Goal: Navigation & Orientation: Go to known website

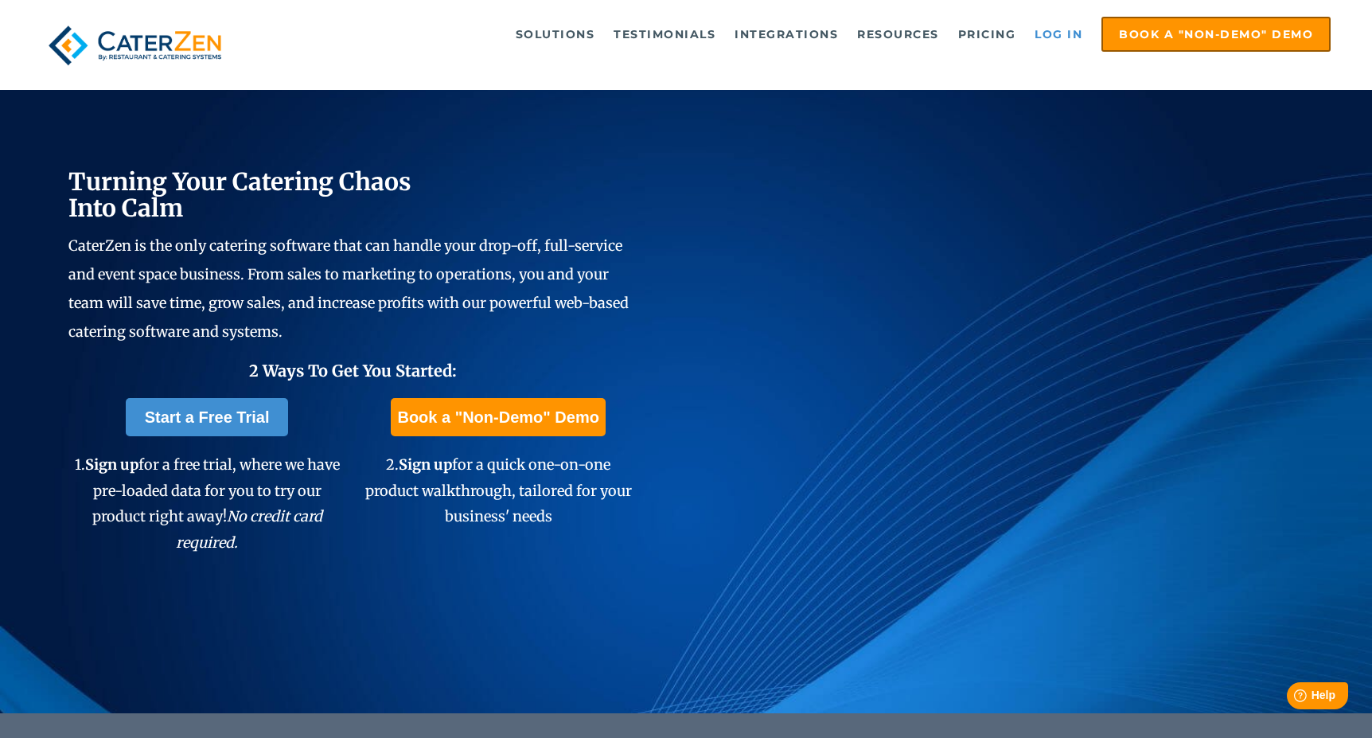
click at [1054, 34] on link "Log in" at bounding box center [1058, 34] width 64 height 32
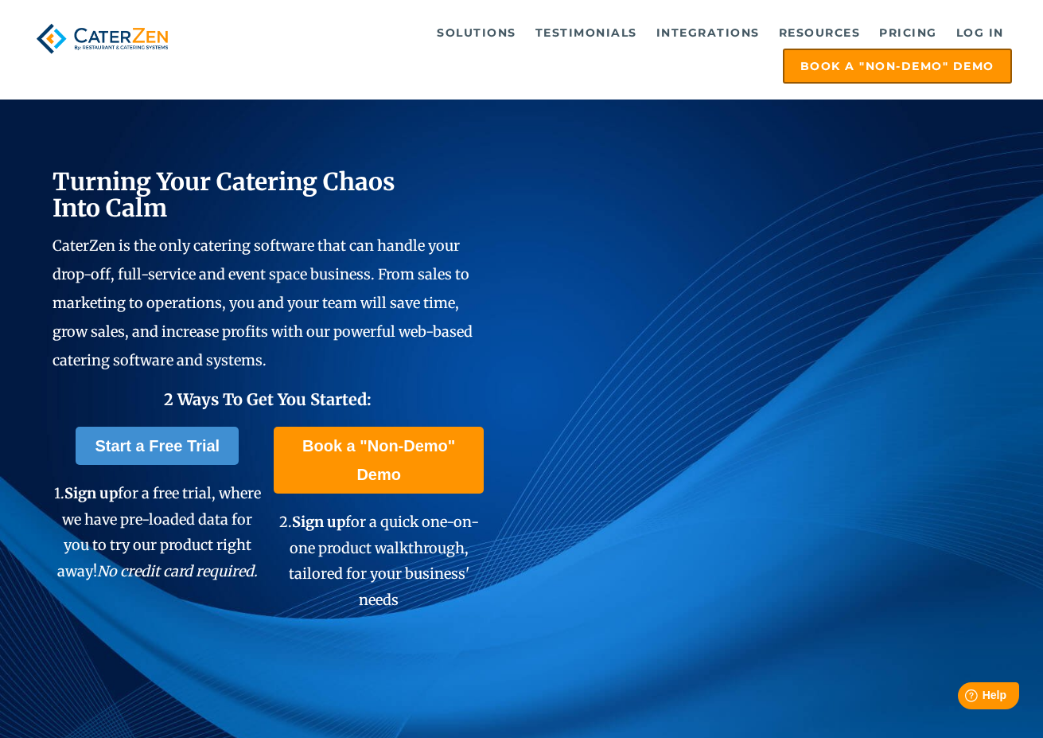
click at [341, 123] on div "Turning Your Catering Chaos Into Calm CaterZen is the only catering software th…" at bounding box center [521, 386] width 1043 height 769
